Goal: Entertainment & Leisure: Consume media (video, audio)

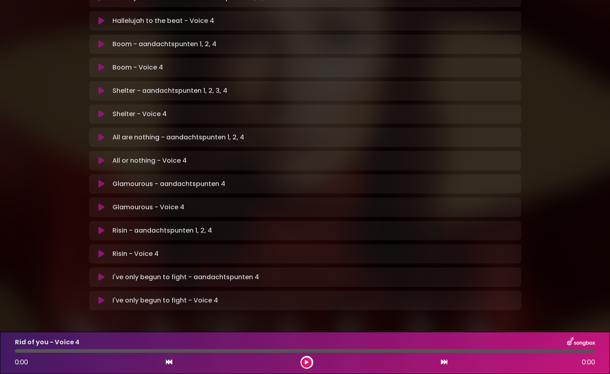
click at [103, 273] on icon at bounding box center [101, 277] width 6 height 8
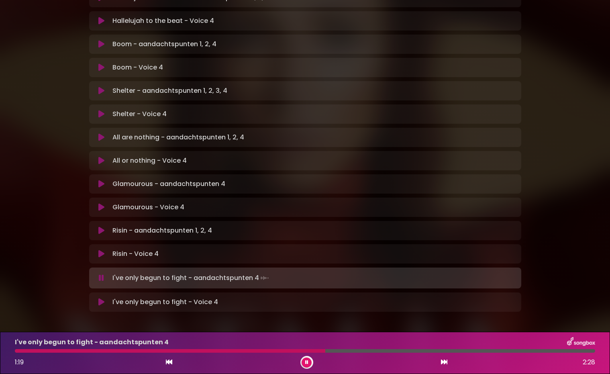
click at [17, 352] on div "I've only begun to fight - aandachtspunten 4 1:19 2:28" at bounding box center [305, 353] width 590 height 32
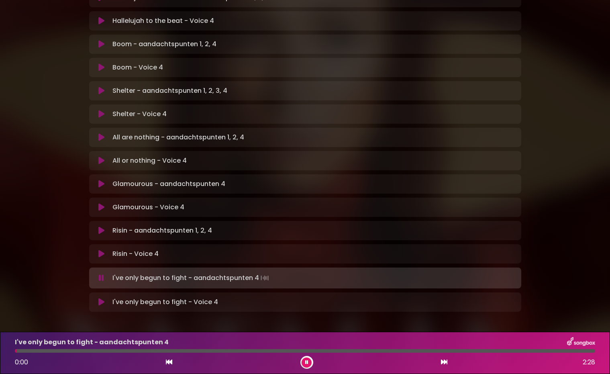
click at [17, 351] on div at bounding box center [16, 351] width 2 height 4
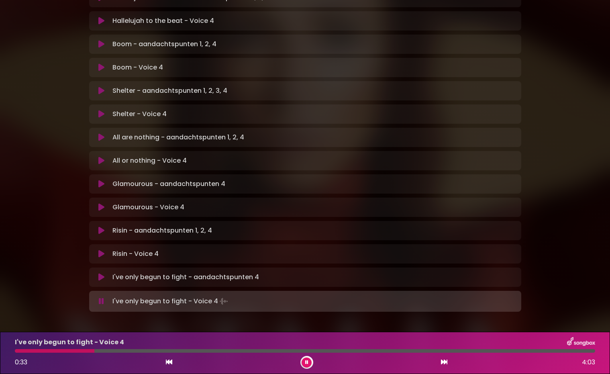
click at [103, 226] on icon at bounding box center [101, 230] width 6 height 8
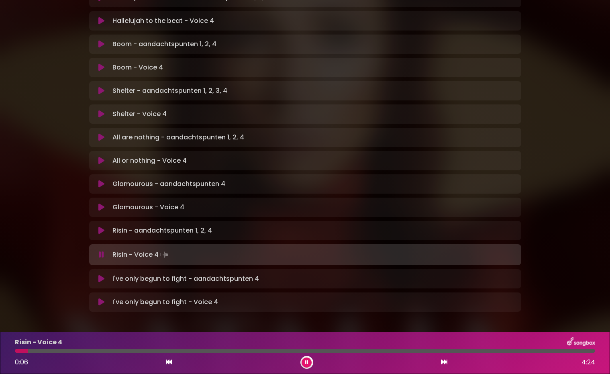
click at [102, 180] on icon at bounding box center [101, 184] width 6 height 8
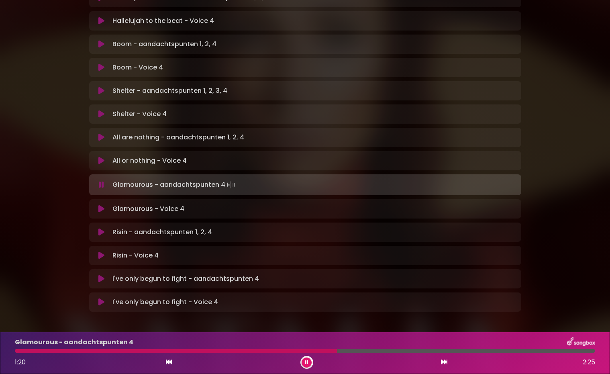
click at [260, 352] on div at bounding box center [176, 351] width 322 height 4
click at [239, 352] on div at bounding box center [151, 351] width 272 height 4
click at [225, 351] on div at bounding box center [135, 351] width 241 height 4
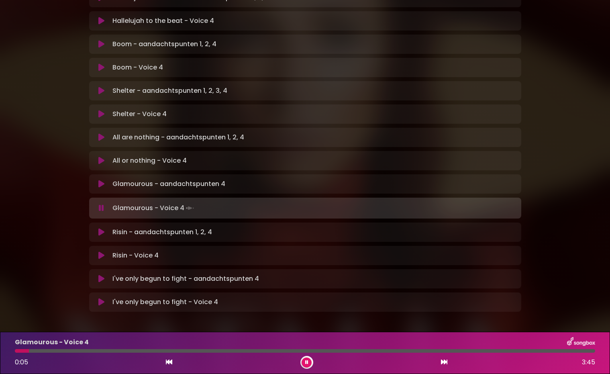
click at [103, 133] on icon at bounding box center [101, 137] width 6 height 8
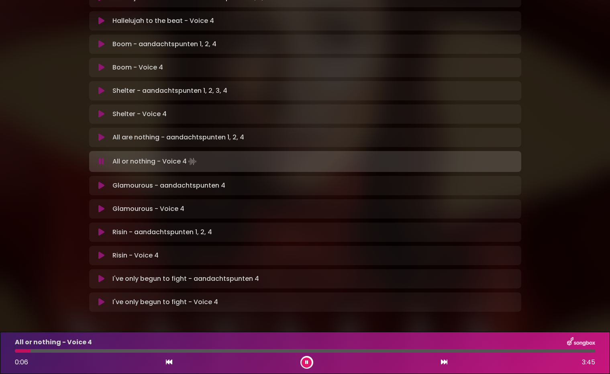
click at [102, 87] on icon at bounding box center [101, 91] width 6 height 8
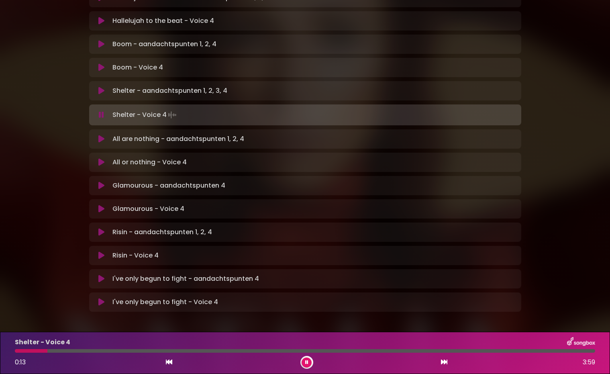
click at [104, 40] on icon at bounding box center [101, 44] width 6 height 8
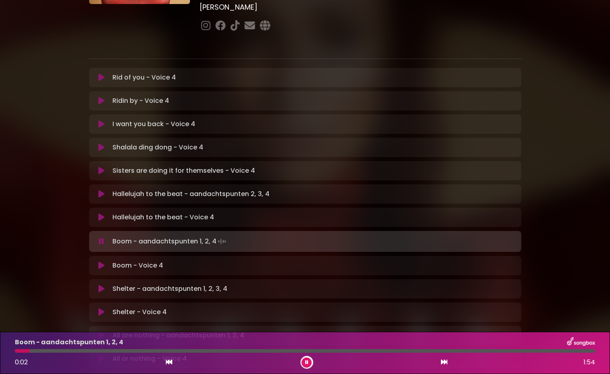
scroll to position [126, 0]
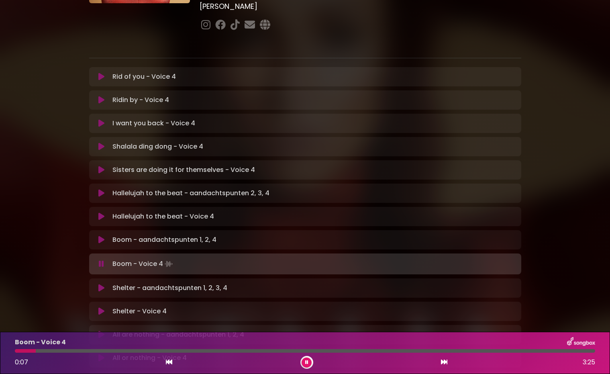
click at [103, 189] on icon at bounding box center [101, 193] width 6 height 8
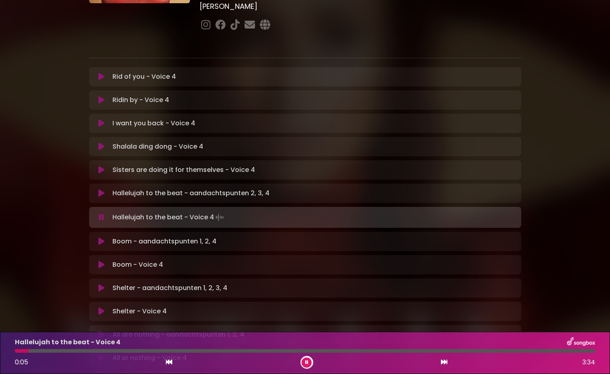
click at [307, 364] on icon at bounding box center [306, 362] width 3 height 5
